Goal: Task Accomplishment & Management: Complete application form

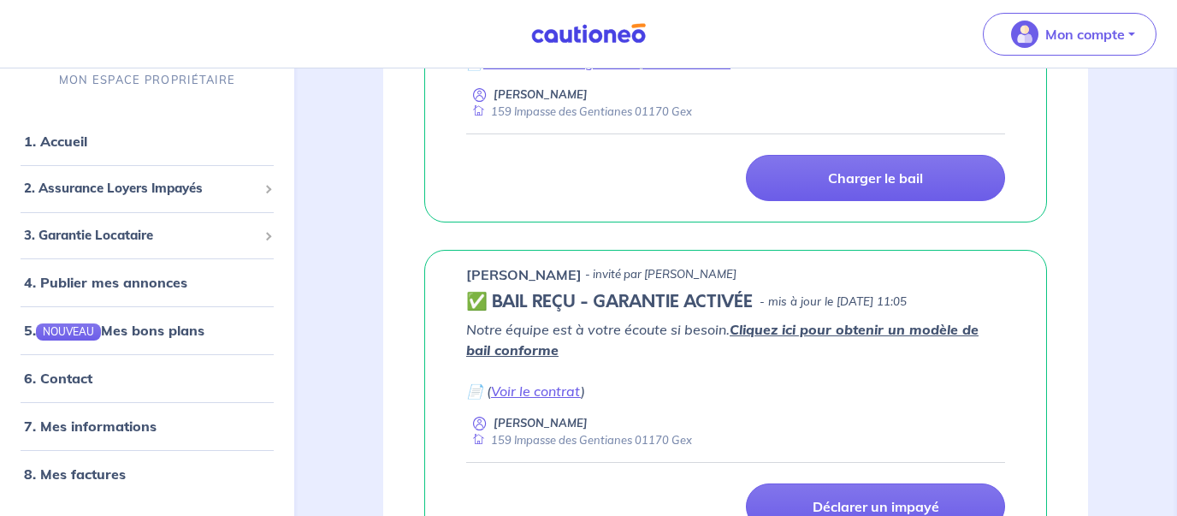
scroll to position [827, 0]
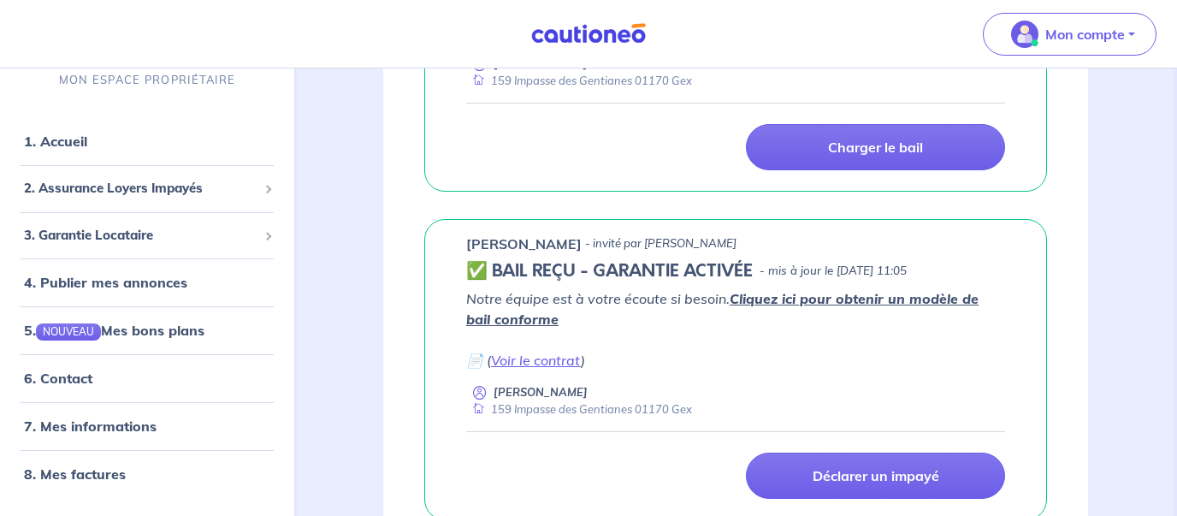
click at [347, 227] on div "Garantie locataire MES GARANTIES EN COURS Les dernières mises à jours [PERSON_N…" at bounding box center [735, 253] width 787 height 1728
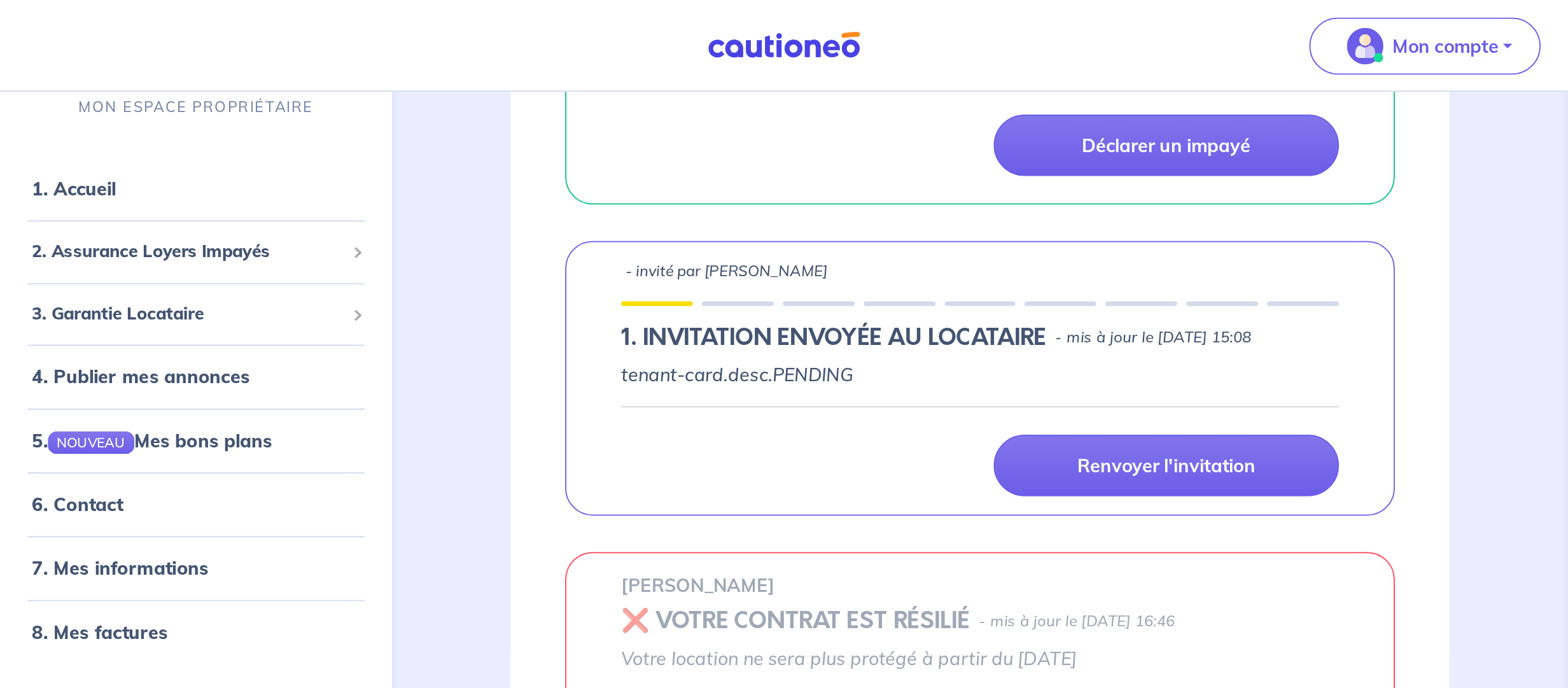
scroll to position [890, 0]
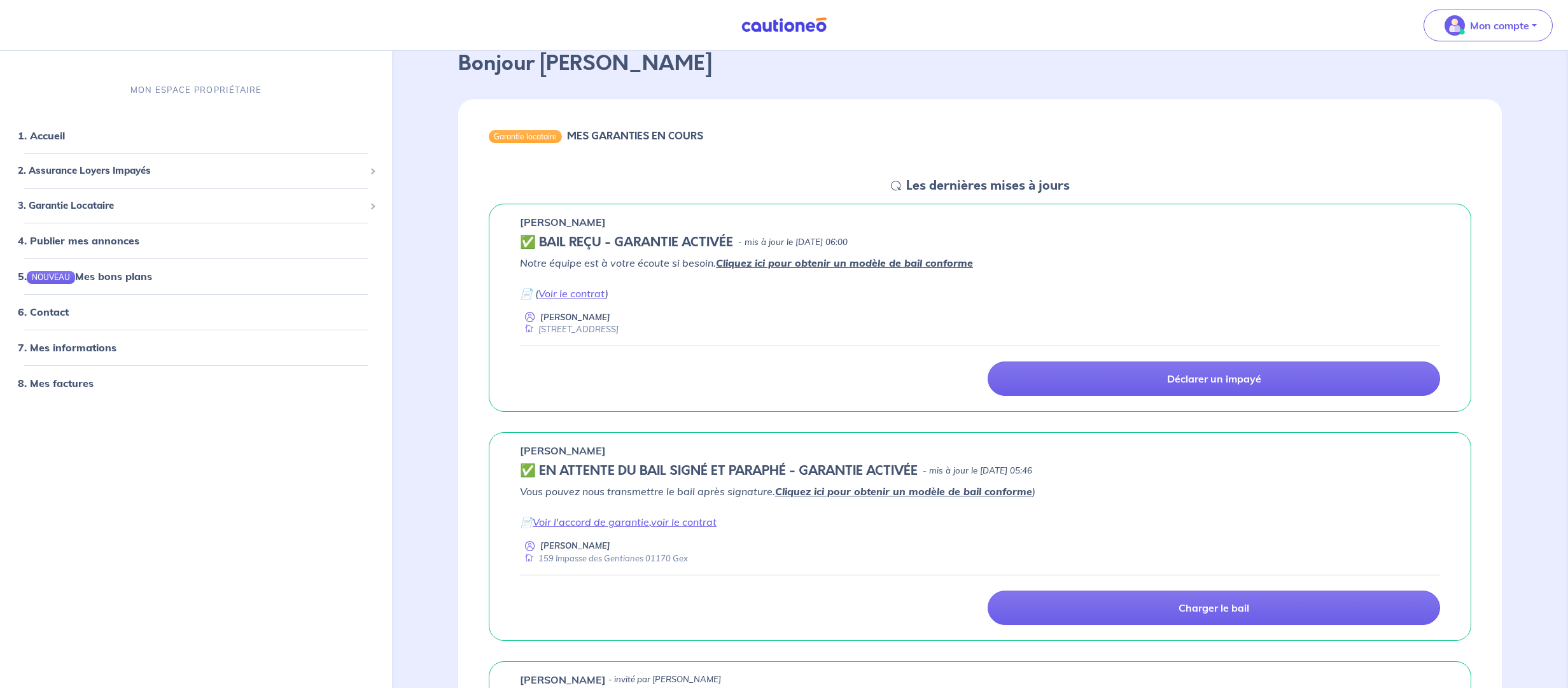
scroll to position [0, 0]
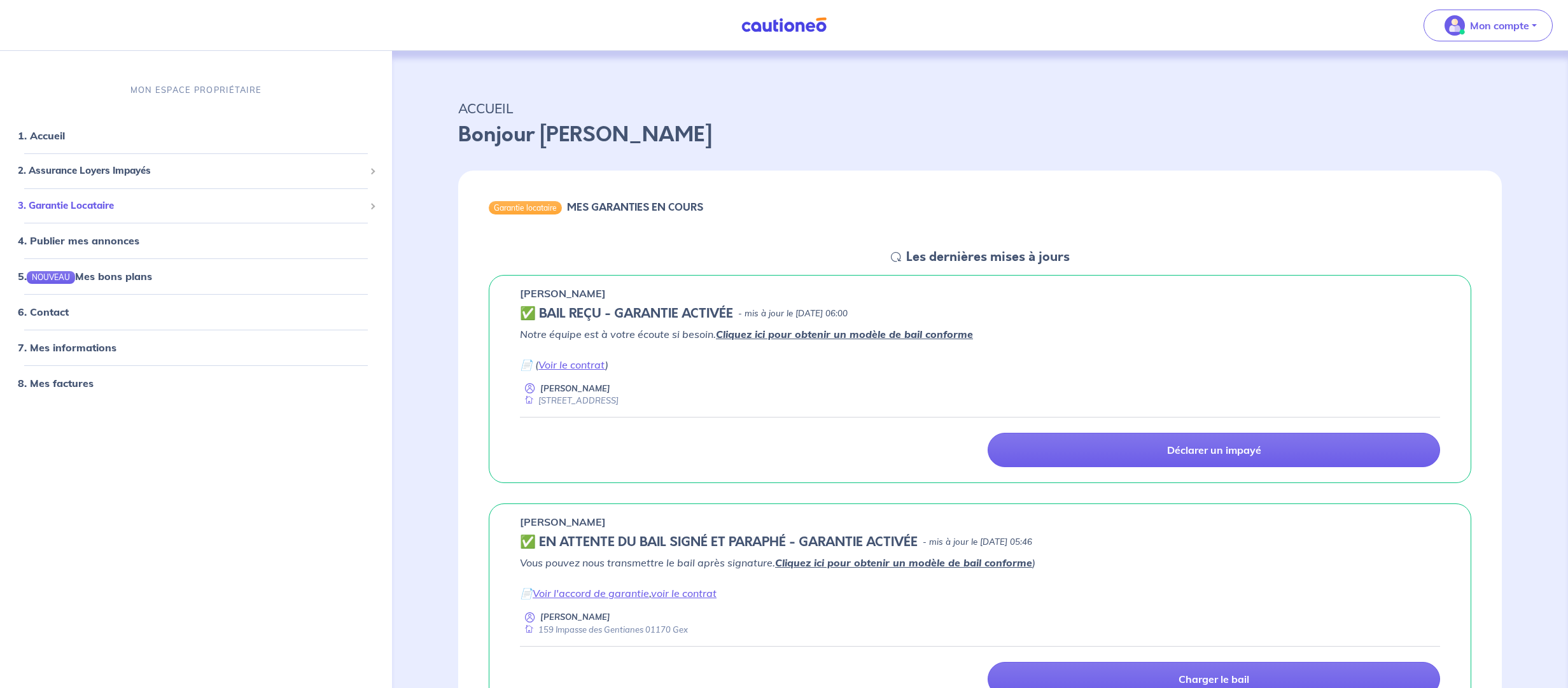
click at [135, 206] on span "3. Garantie Locataire" at bounding box center [191, 206] width 347 height 15
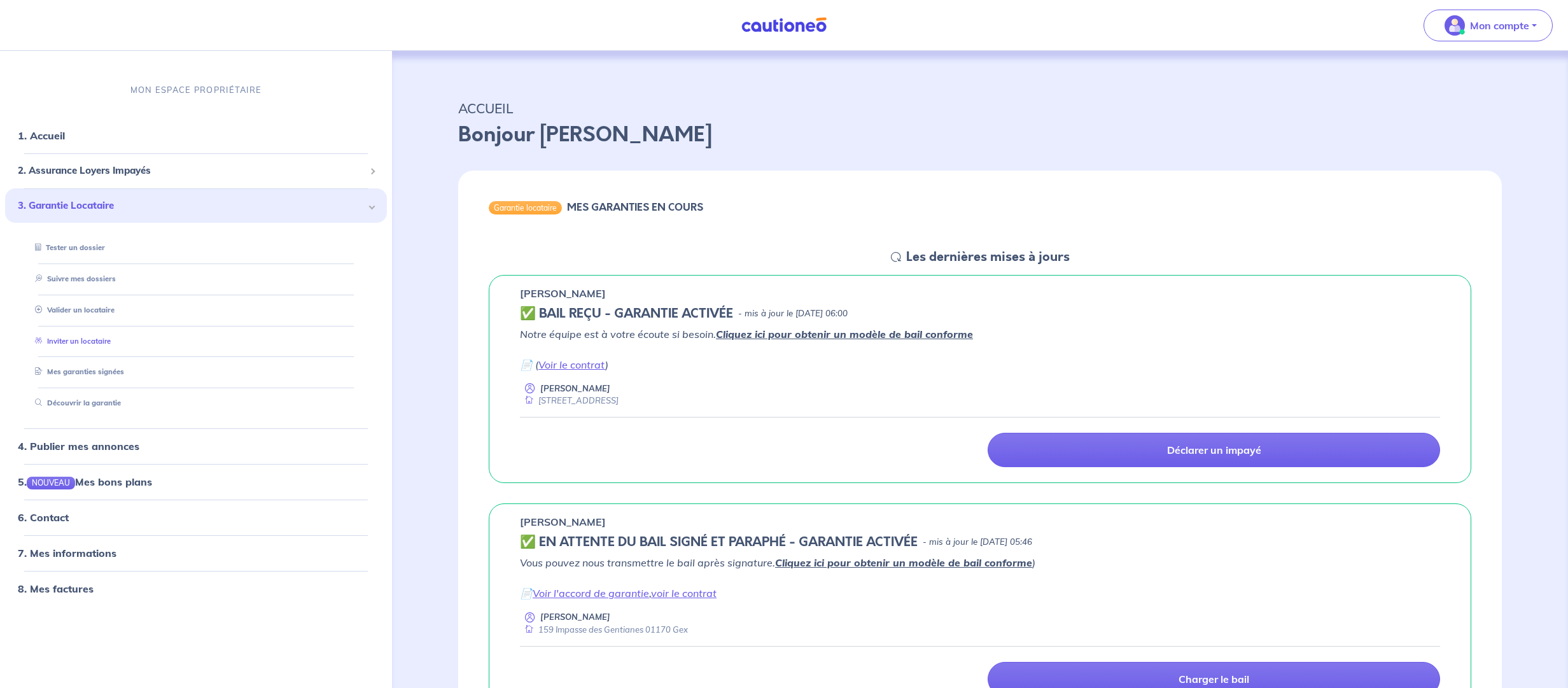
click at [87, 339] on link "Inviter un locataire" at bounding box center [70, 341] width 81 height 9
select select "FR"
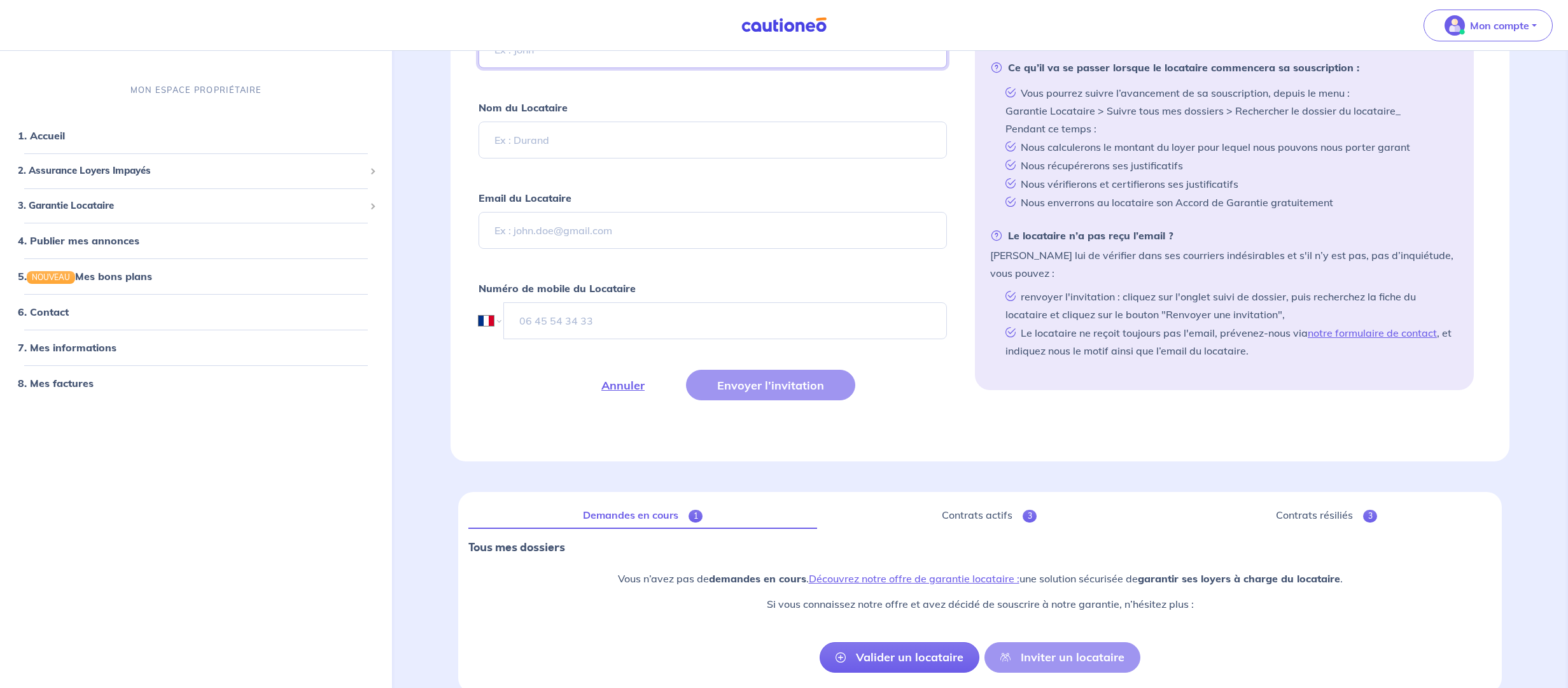
scroll to position [275, 0]
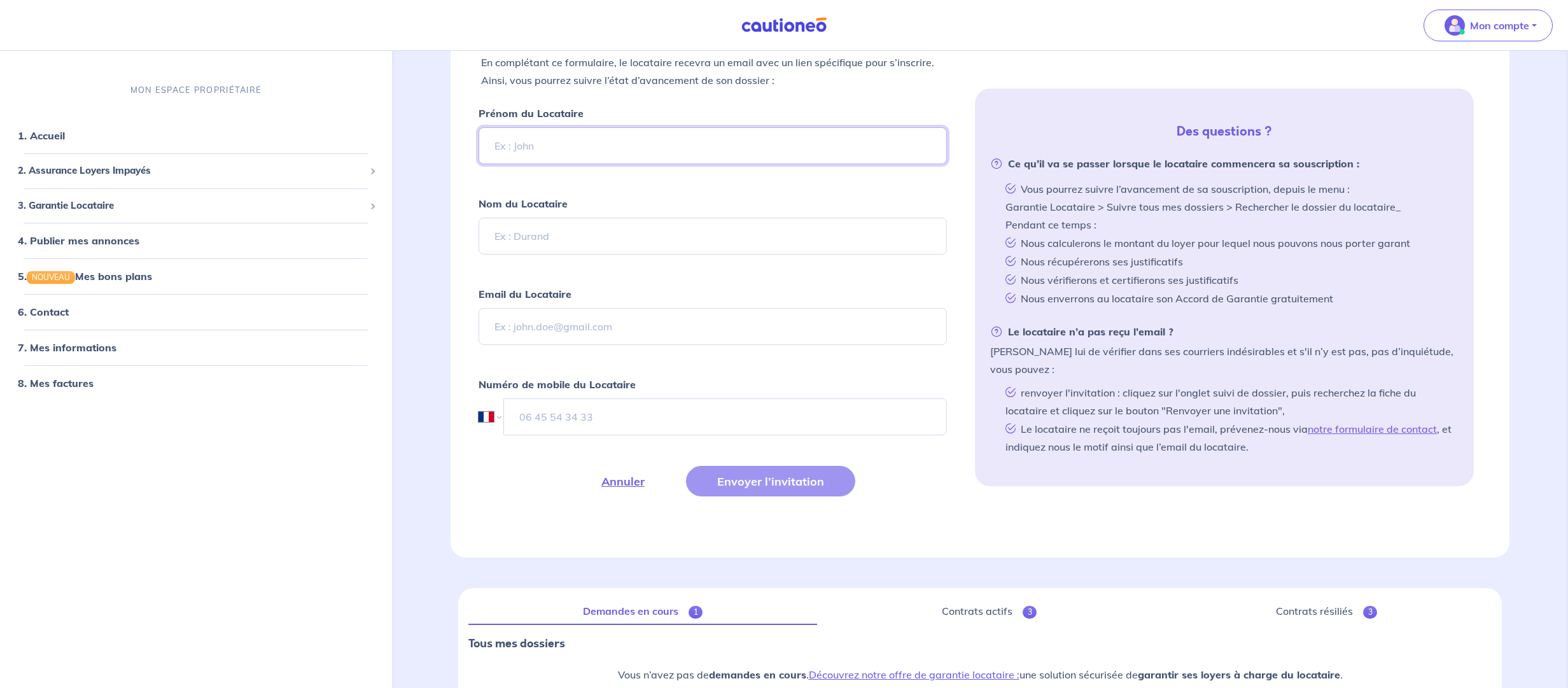
click at [607, 156] on input "Prénom du Locataire" at bounding box center [712, 146] width 468 height 37
type input "[PERSON_NAME]"
click at [572, 234] on input "Nom du Locataire" at bounding box center [712, 236] width 468 height 37
type input "Valery"
click at [553, 138] on input "[PERSON_NAME]" at bounding box center [712, 146] width 468 height 37
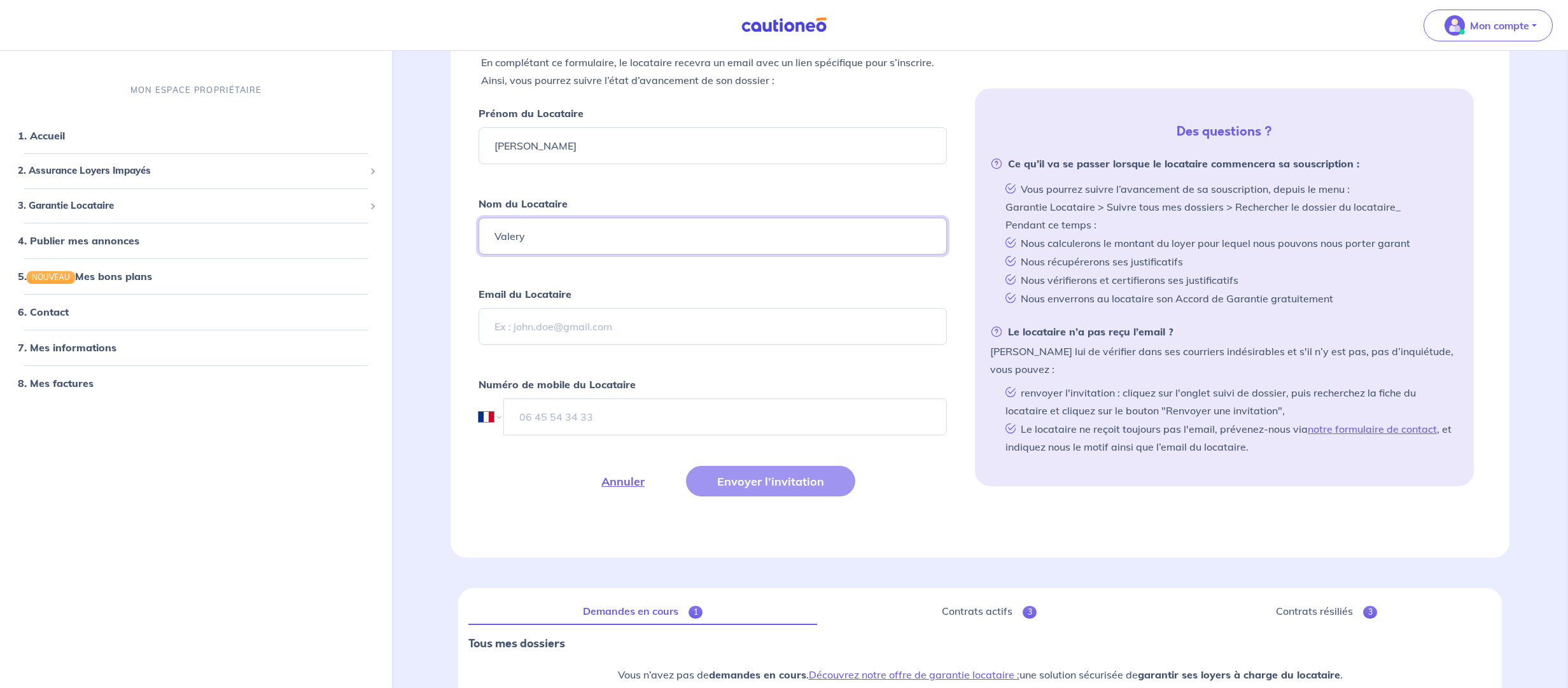
click at [583, 243] on input "Valery" at bounding box center [712, 236] width 468 height 37
click at [553, 326] on input "Email du Locataire" at bounding box center [712, 327] width 468 height 37
type input "[EMAIL_ADDRESS][DOMAIN_NAME]"
click at [587, 339] on input "tel" at bounding box center [725, 417] width 444 height 37
click at [605, 339] on input "tel" at bounding box center [725, 417] width 443 height 37
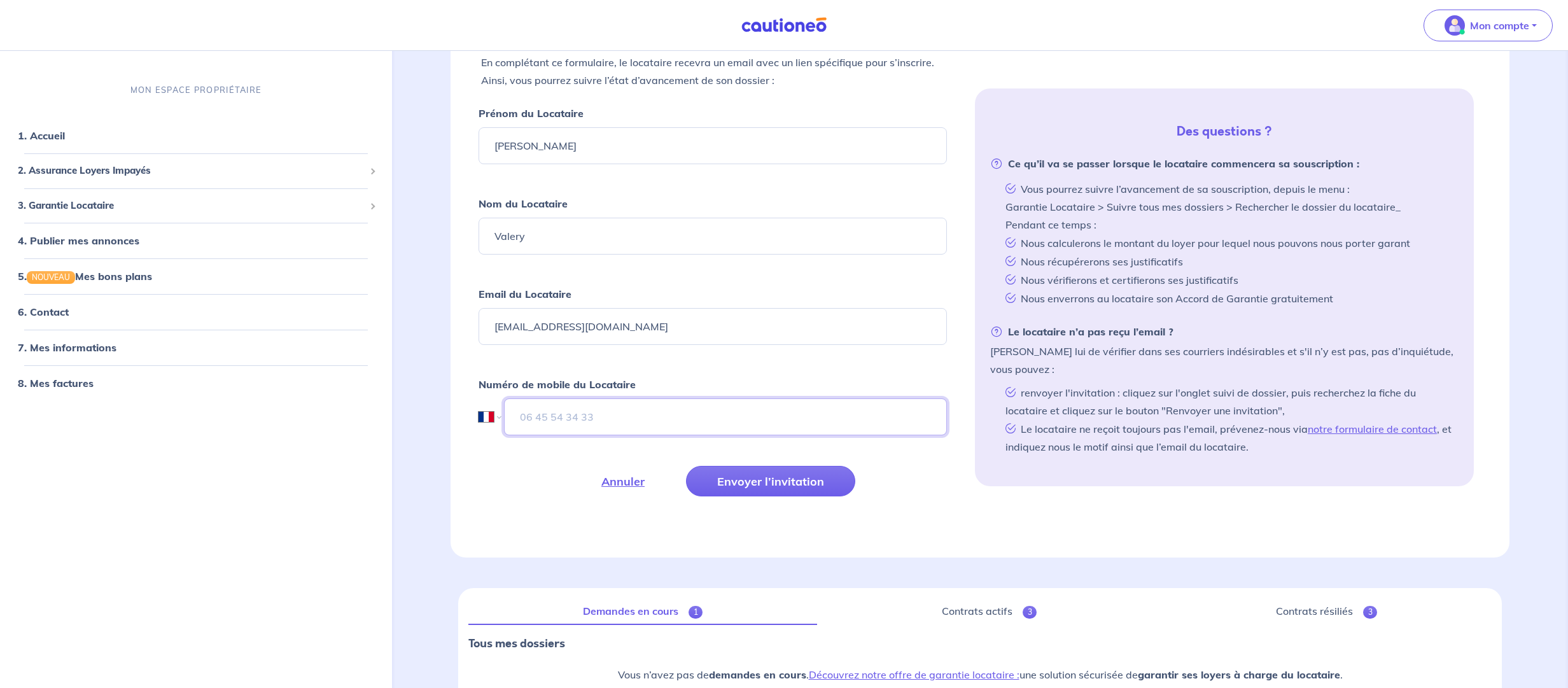
paste input "07 50 36 30 63"
type input "07 50 36 30 63"
click at [773, 339] on button "Envoyer l’invitation" at bounding box center [770, 481] width 169 height 31
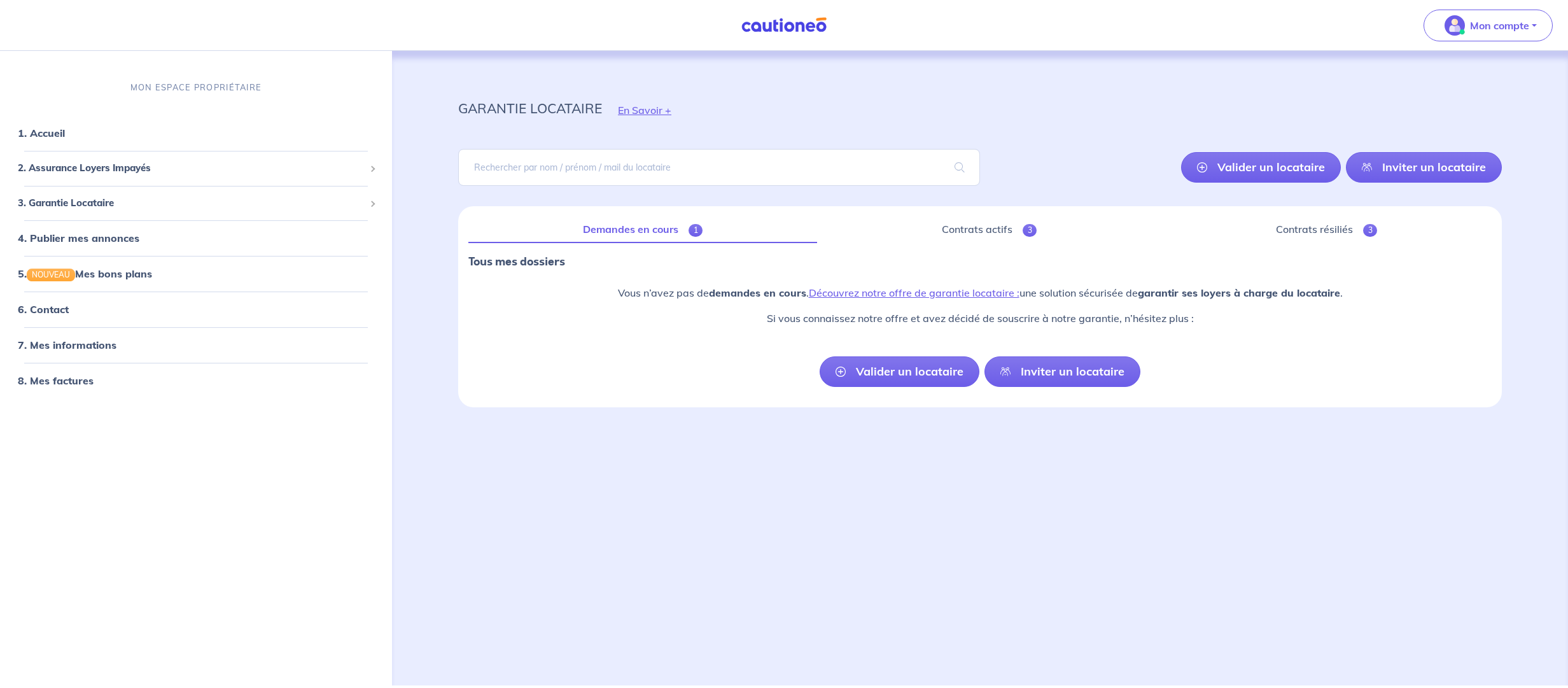
scroll to position [0, 0]
